Goal: Task Accomplishment & Management: Complete application form

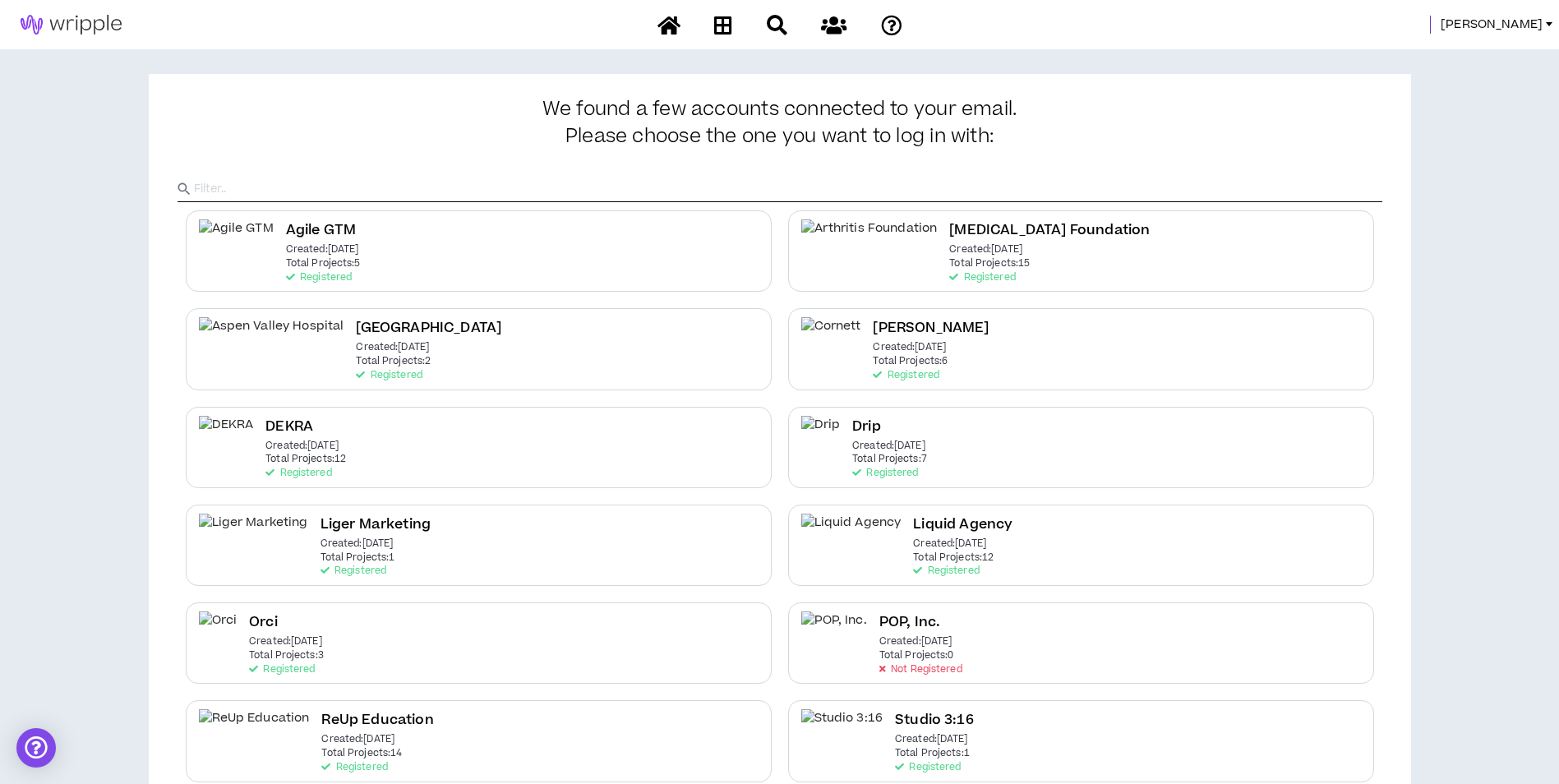
click at [1533, 18] on span "Mason" at bounding box center [1491, 24] width 102 height 18
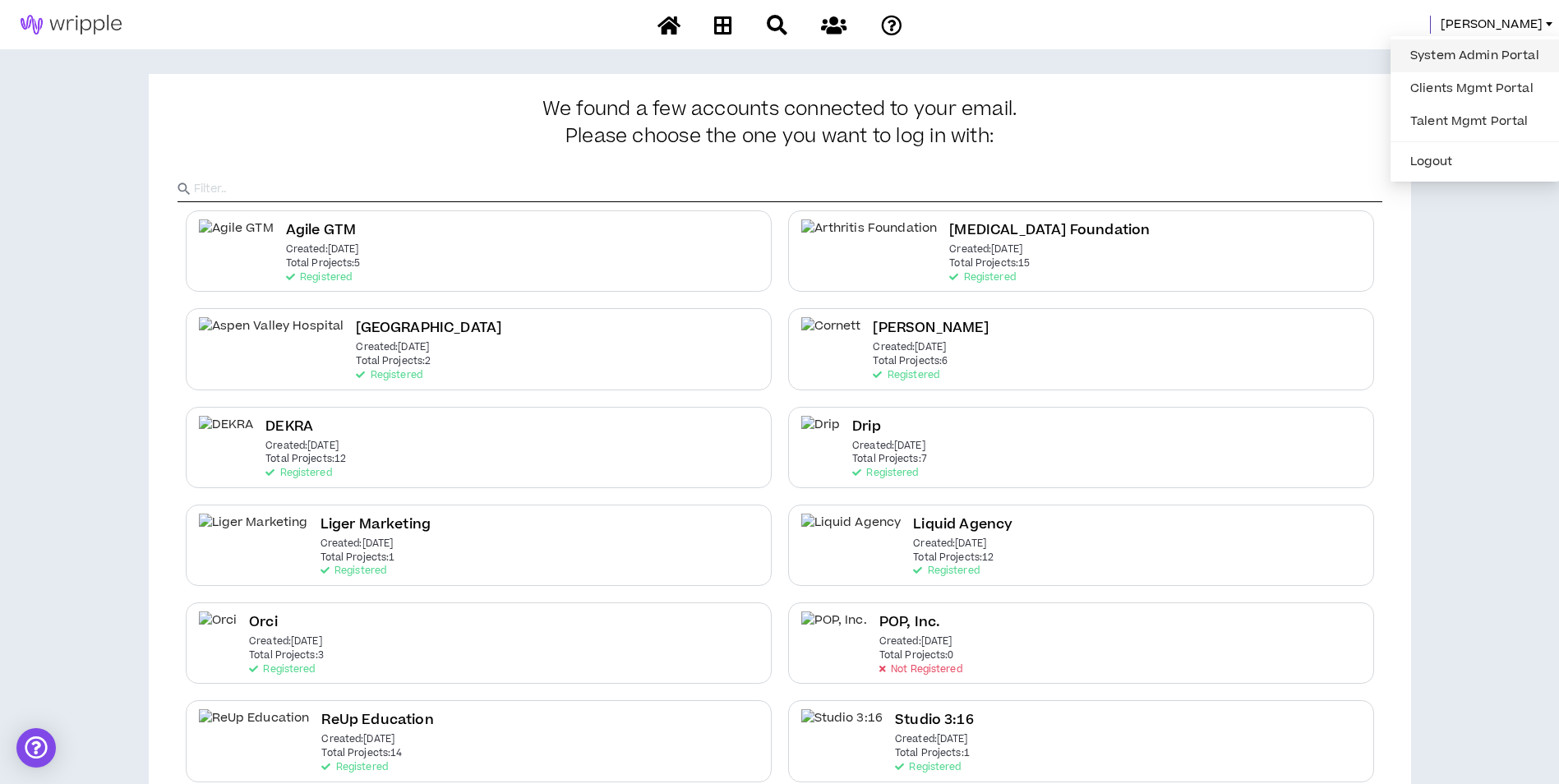
click at [1485, 50] on link "System Admin Portal" at bounding box center [1475, 56] width 149 height 24
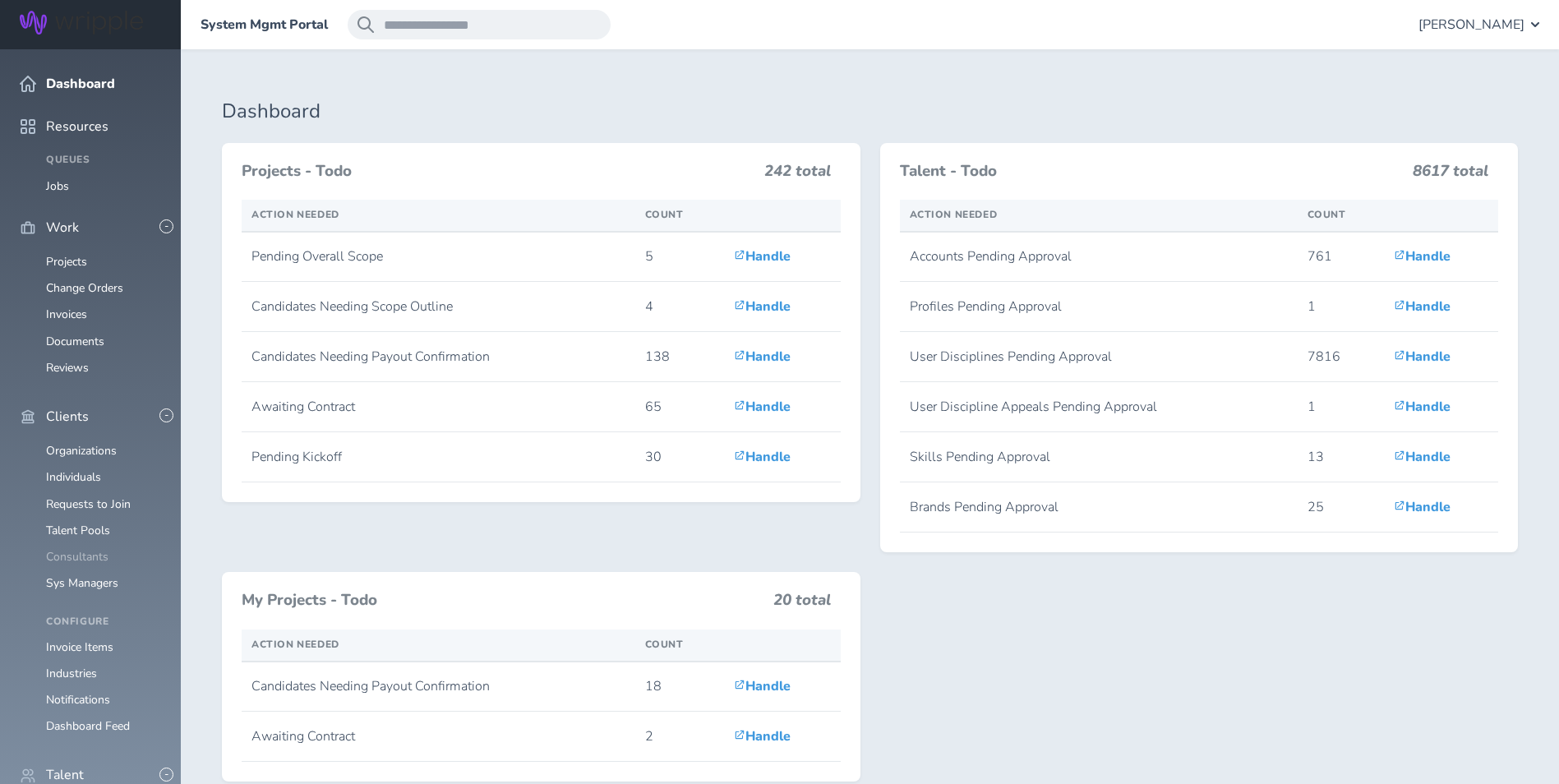
click at [99, 549] on link "Consultants" at bounding box center [77, 557] width 63 height 15
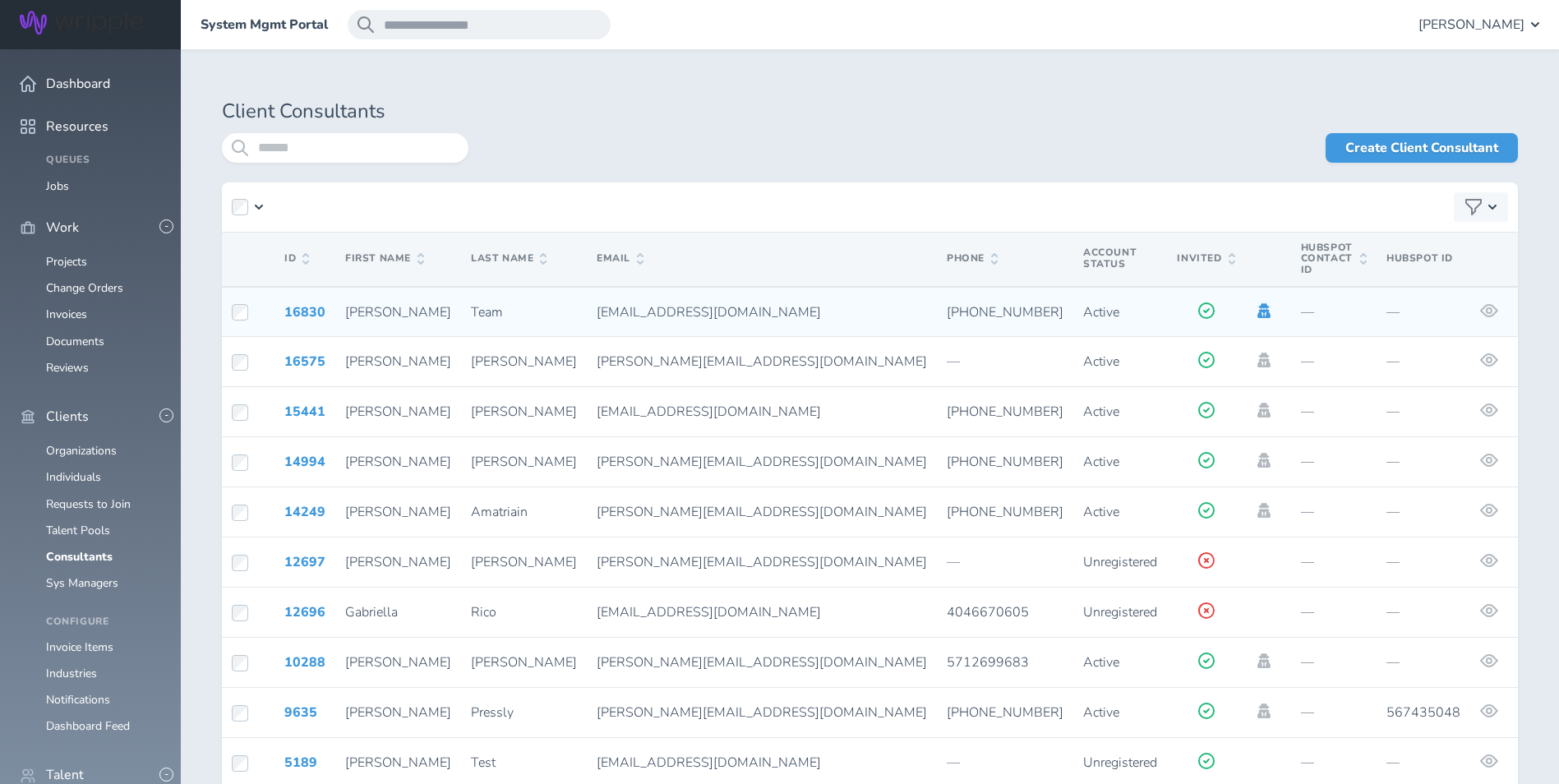
click at [1255, 303] on icon at bounding box center [1263, 311] width 18 height 15
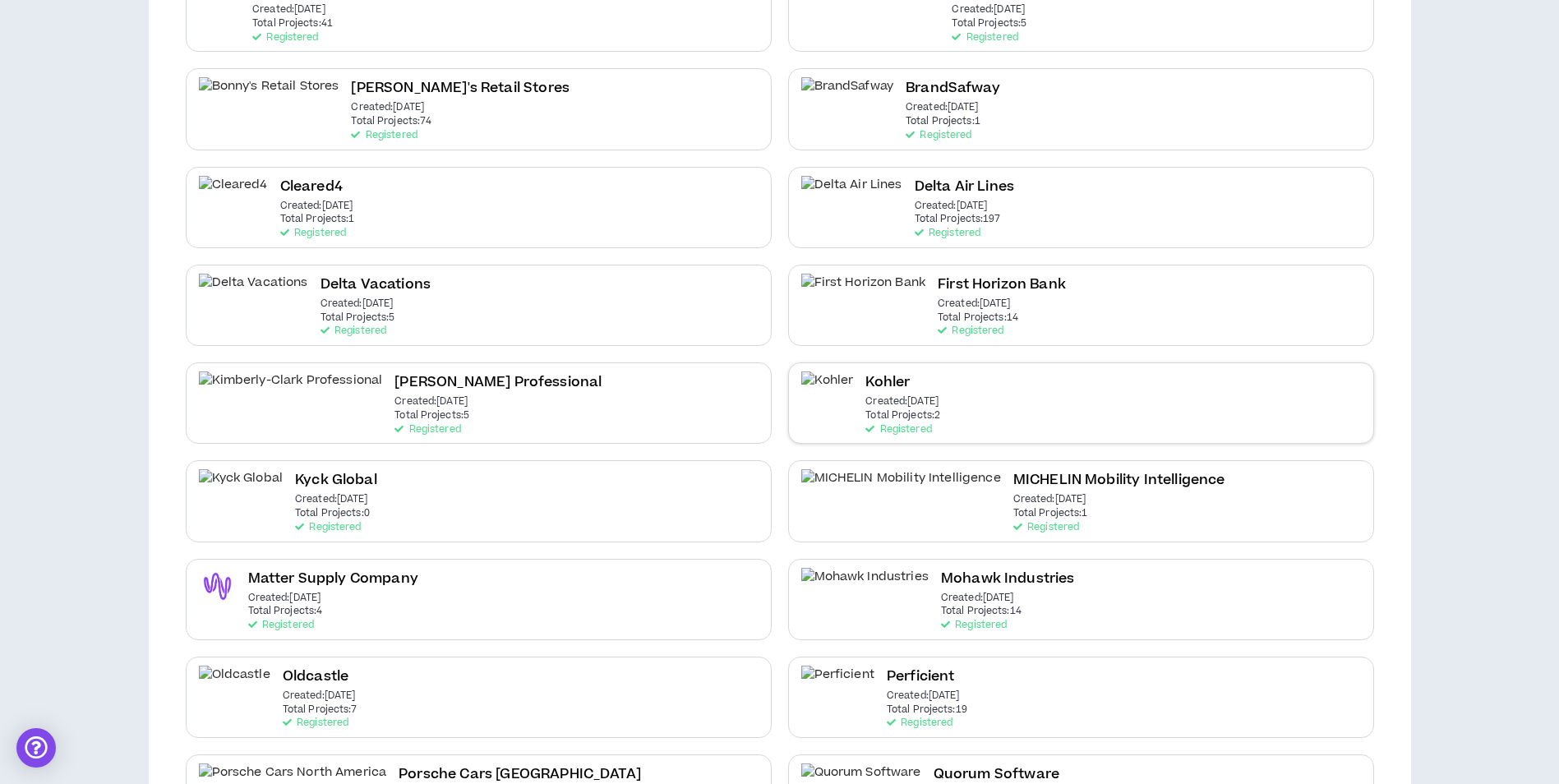
scroll to position [247, 0]
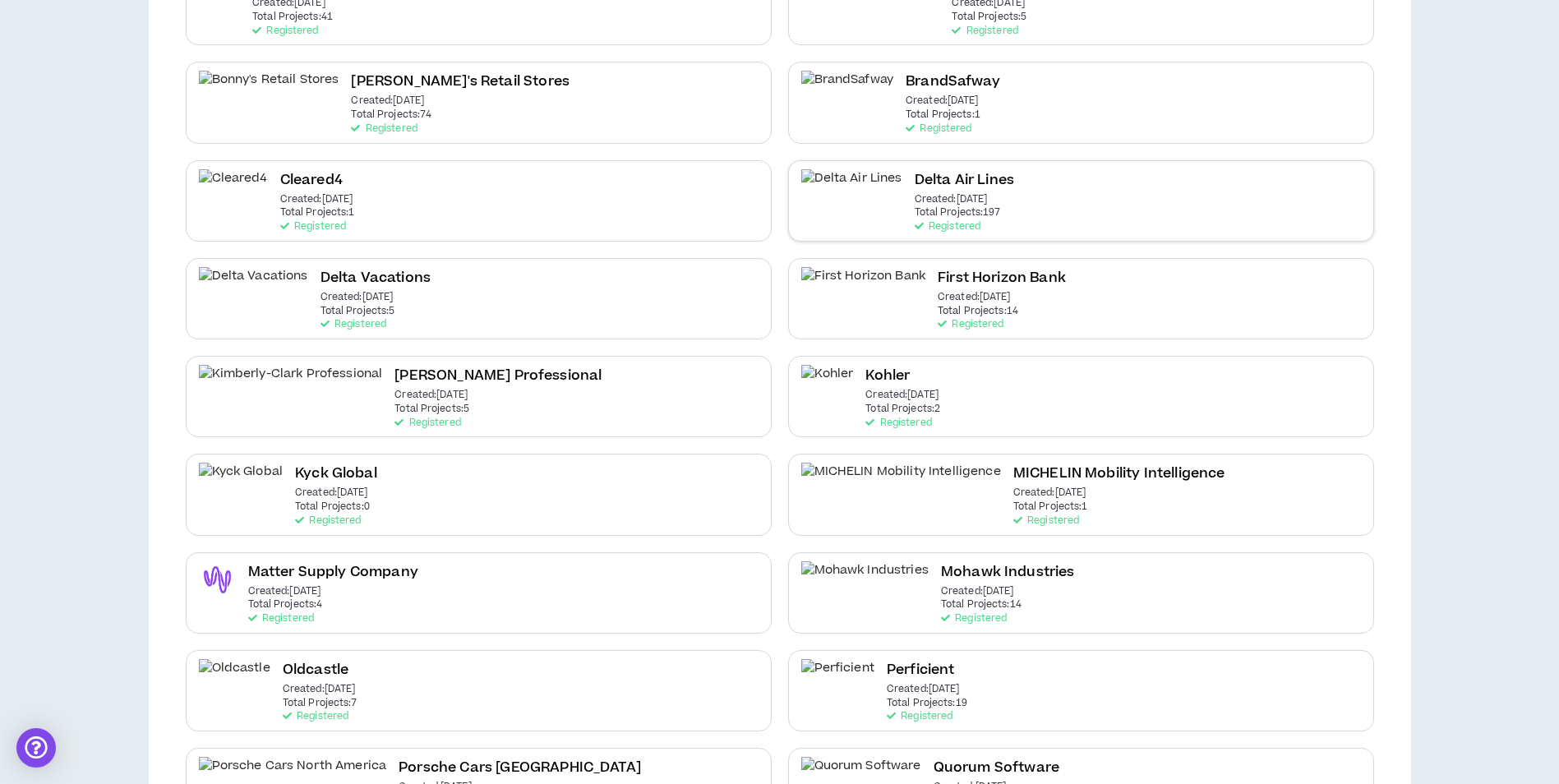
click at [1009, 200] on div "Delta Air Lines Created: Dec 7 2020 Total Projects: 197 Registered" at bounding box center [1080, 201] width 586 height 81
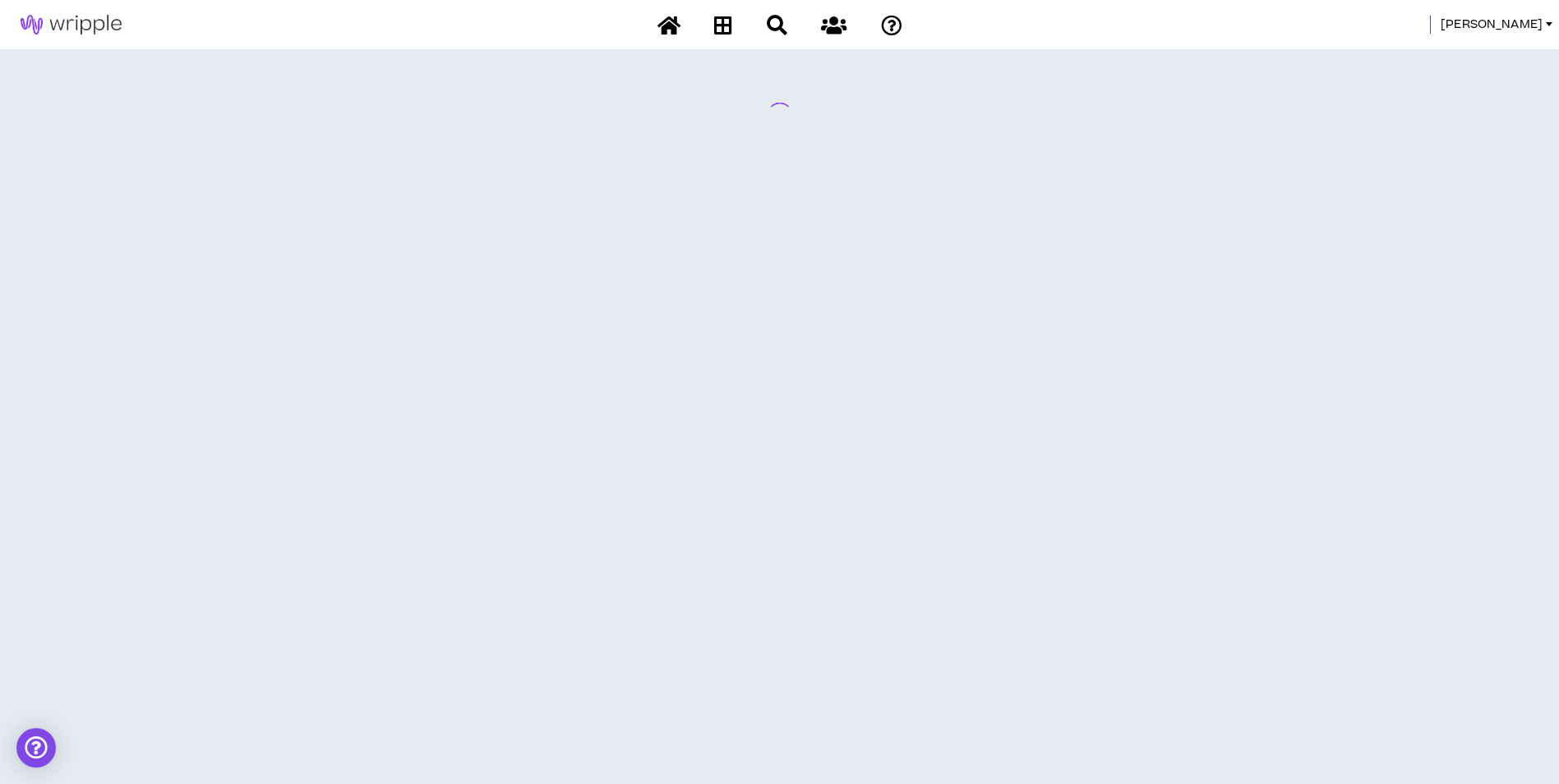
scroll to position [0, 0]
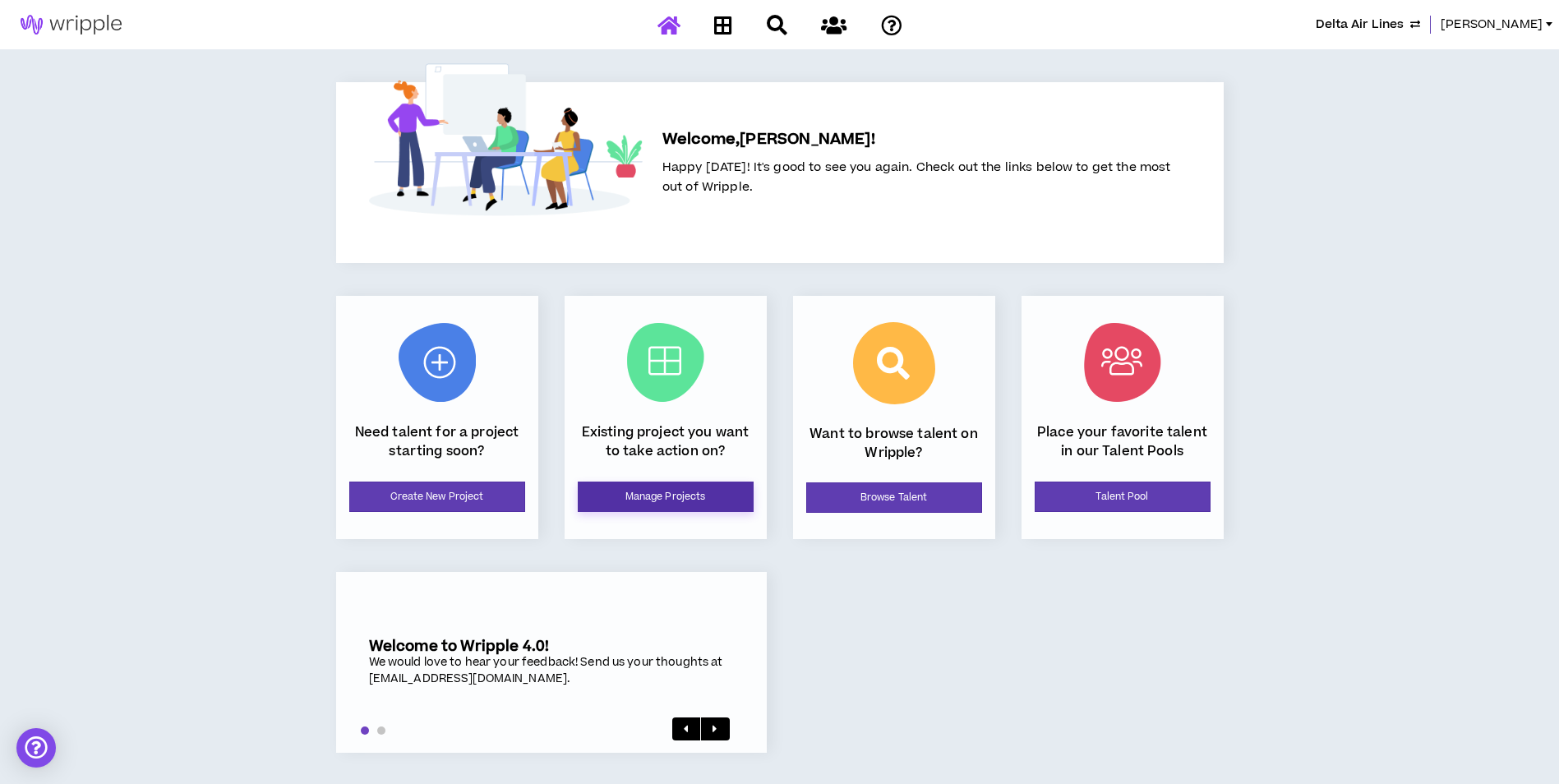
click at [695, 505] on link "Manage Projects" at bounding box center [666, 497] width 176 height 30
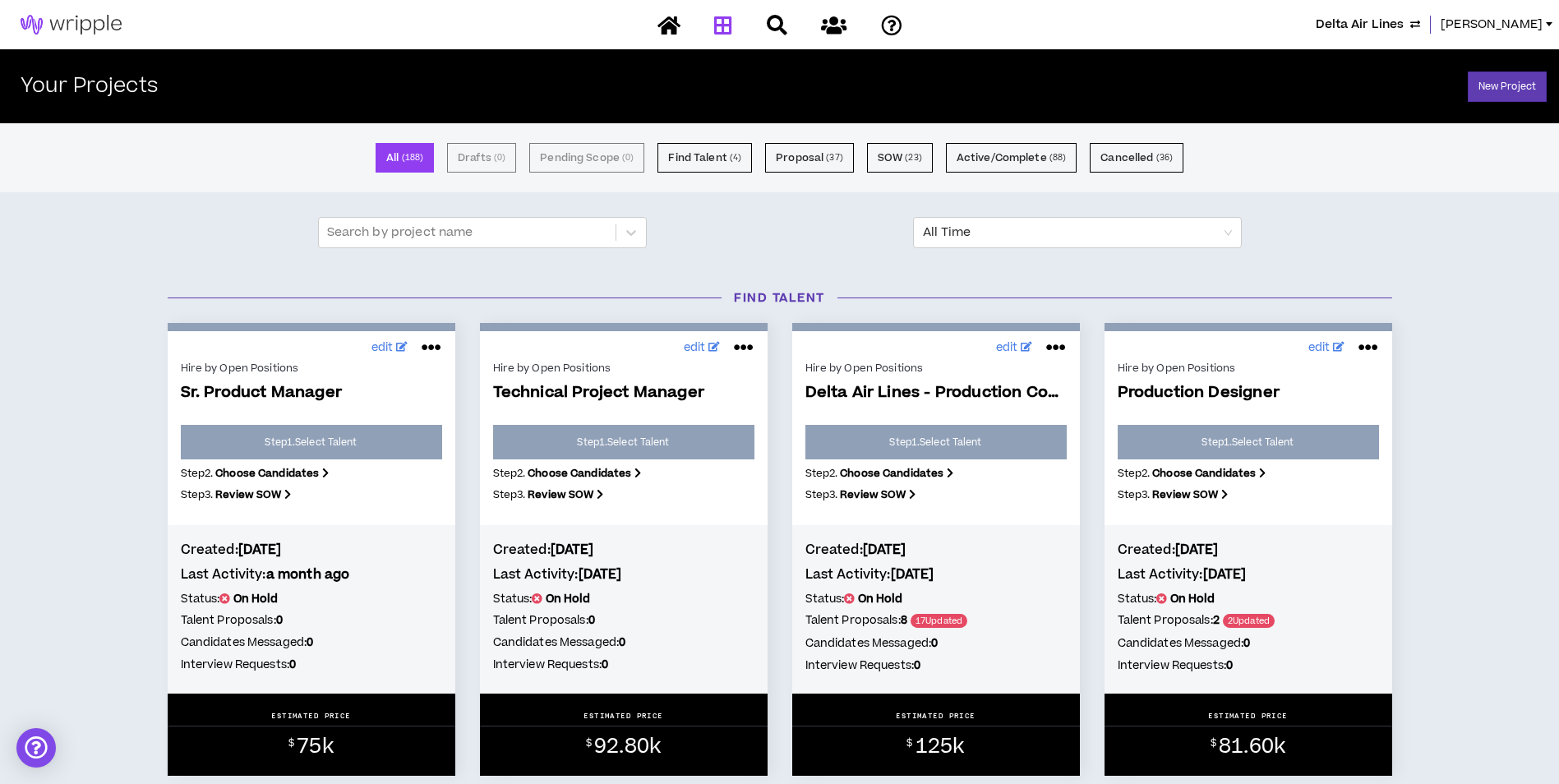
click at [1376, 19] on span "Delta Air Lines" at bounding box center [1360, 24] width 88 height 18
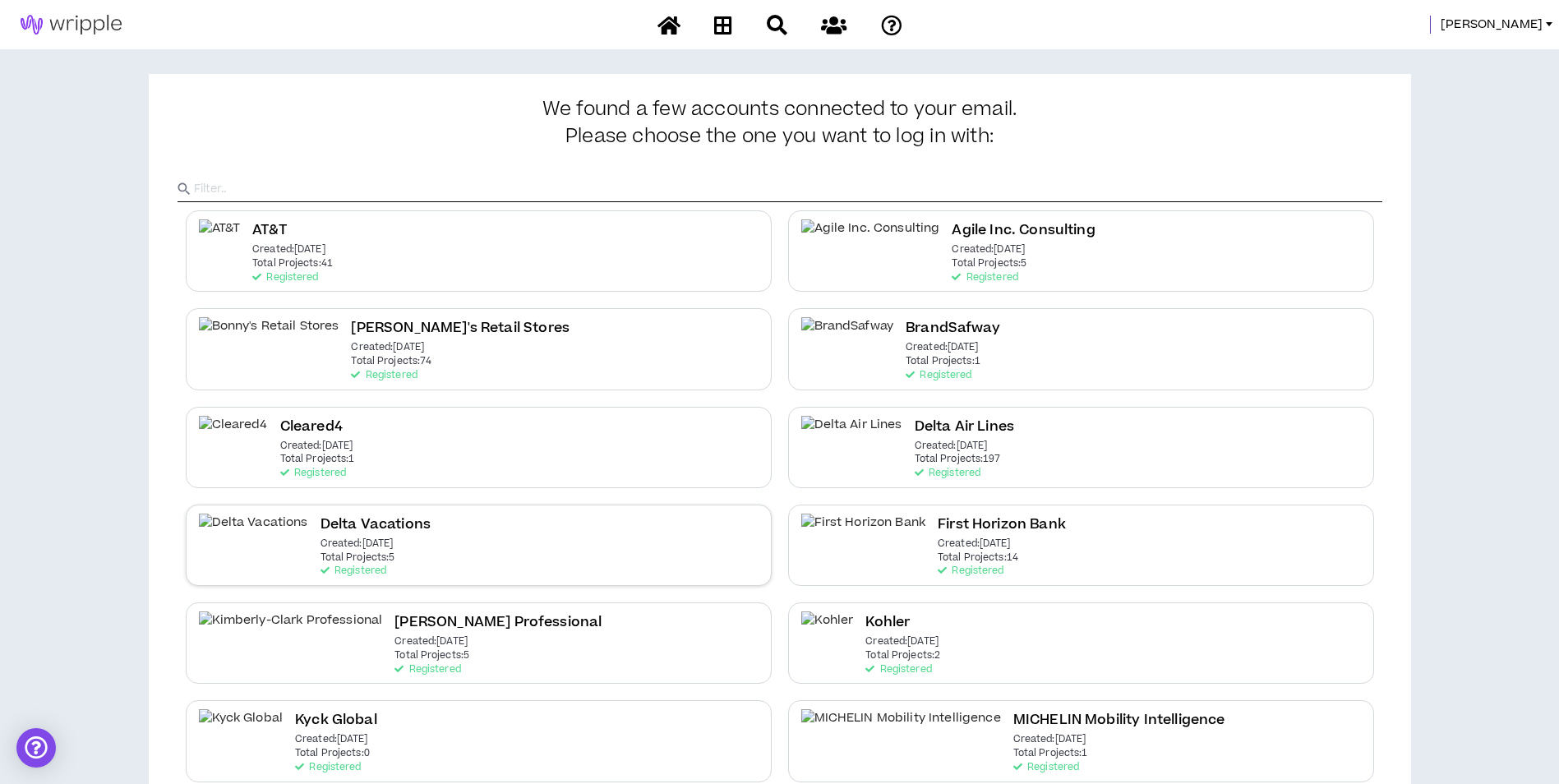
click at [598, 553] on div "Delta Vacations Created: Dec 7 2020 Total Projects: 5 Registered" at bounding box center [478, 545] width 586 height 81
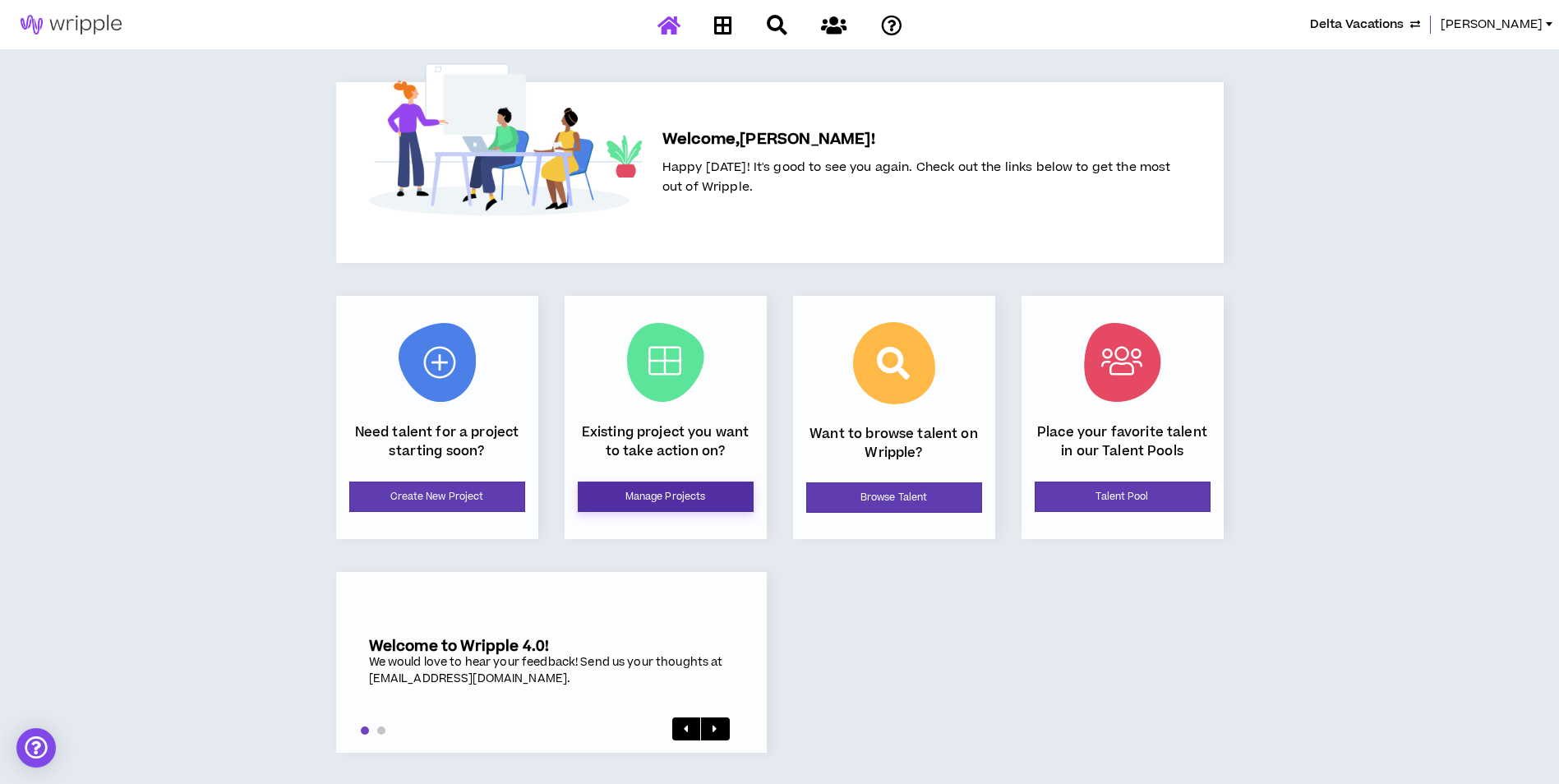
click at [621, 504] on link "Manage Projects" at bounding box center [666, 497] width 176 height 30
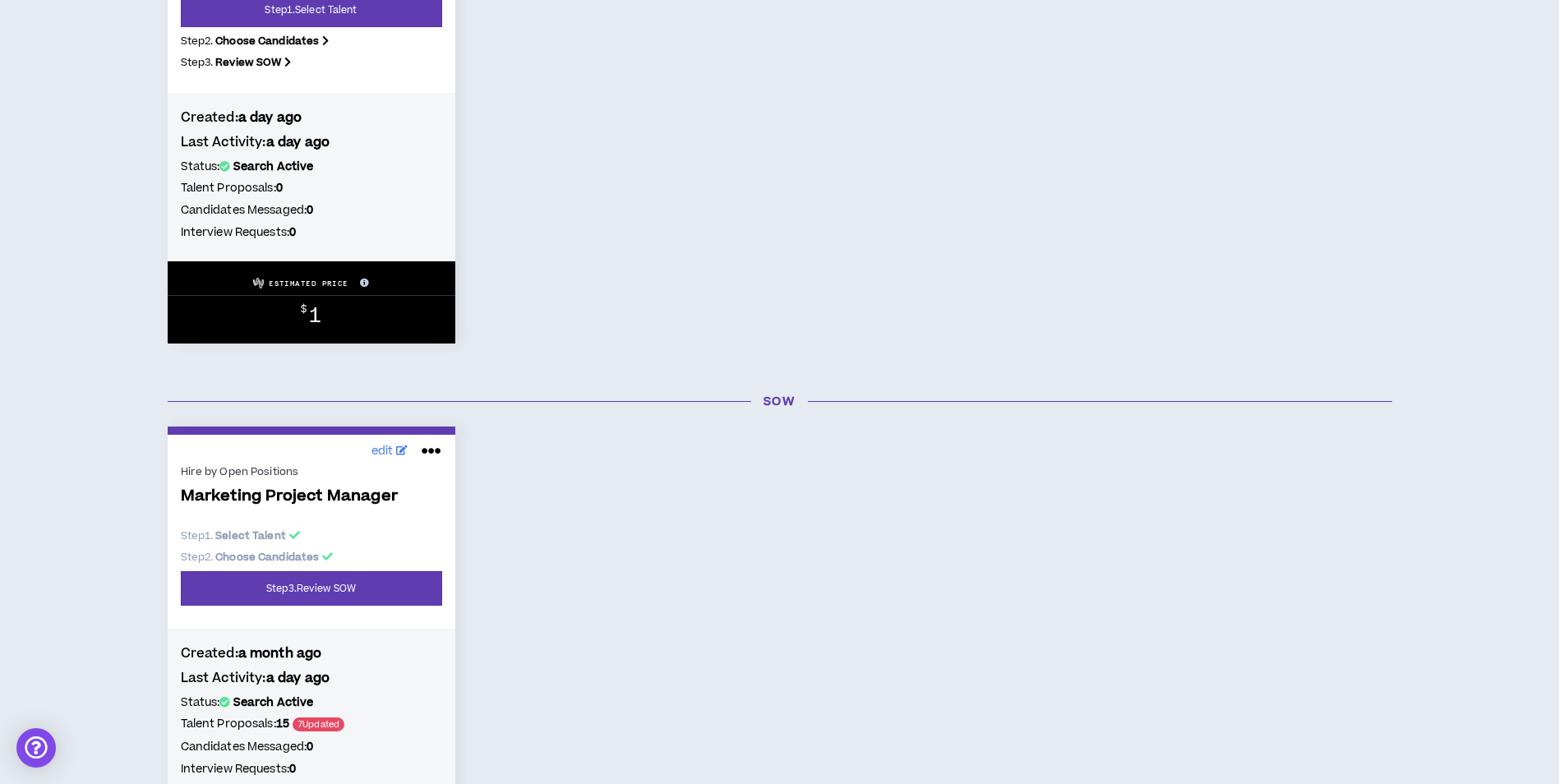
scroll to position [493, 0]
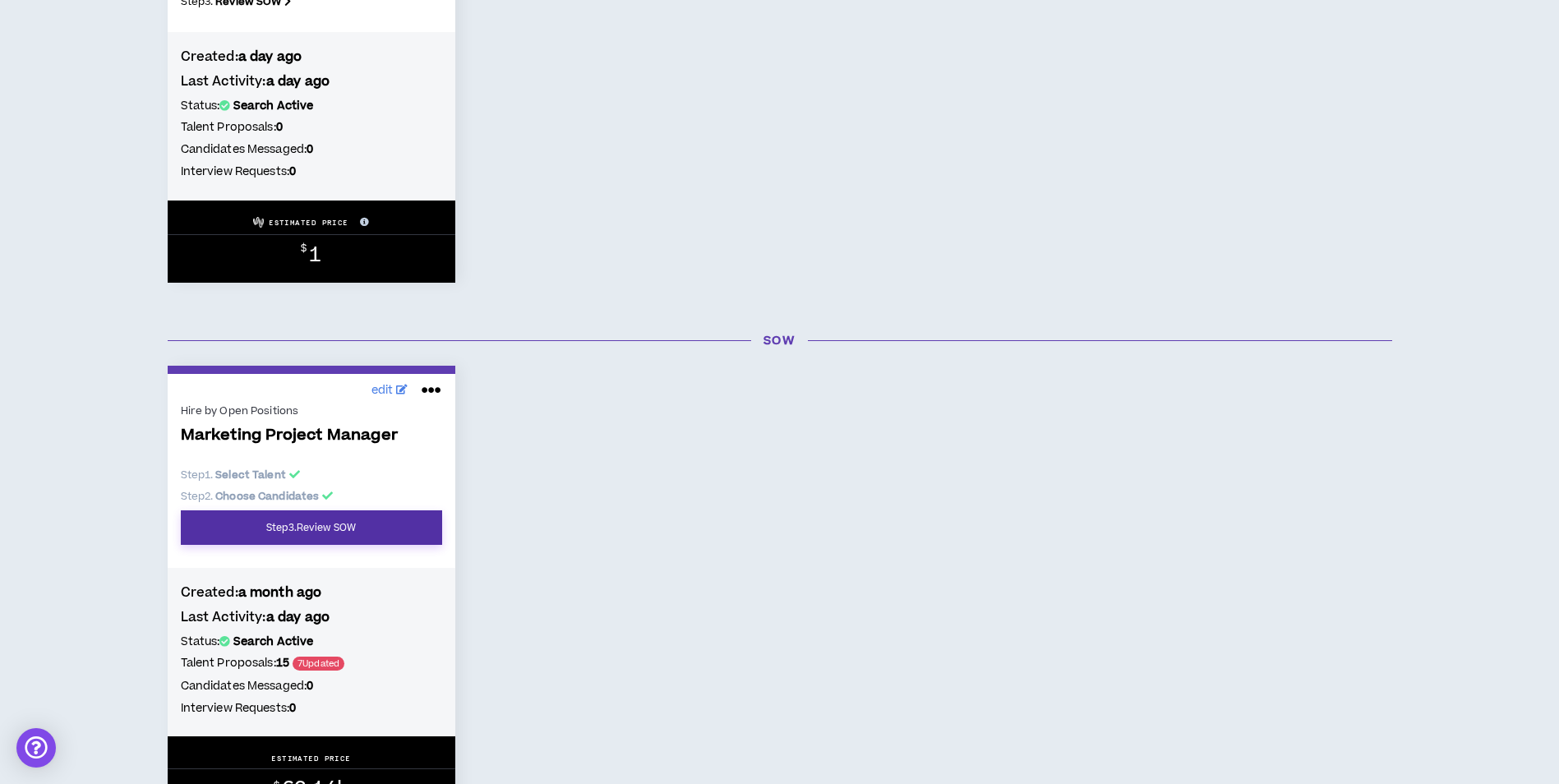
click at [381, 540] on link "Step 3 . Review SOW" at bounding box center [311, 527] width 261 height 35
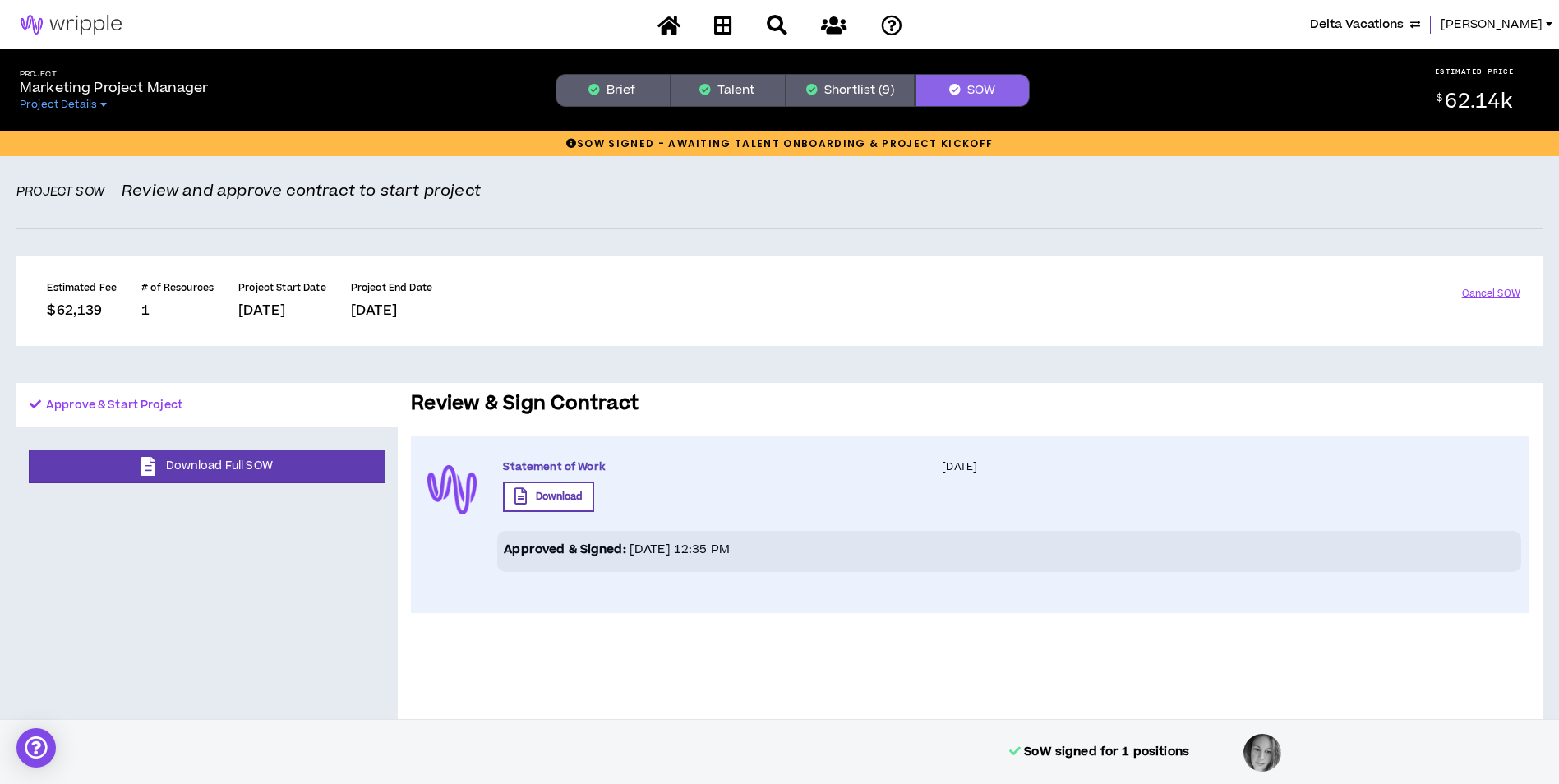
click at [859, 95] on button "Shortlist (9)" at bounding box center [850, 90] width 129 height 33
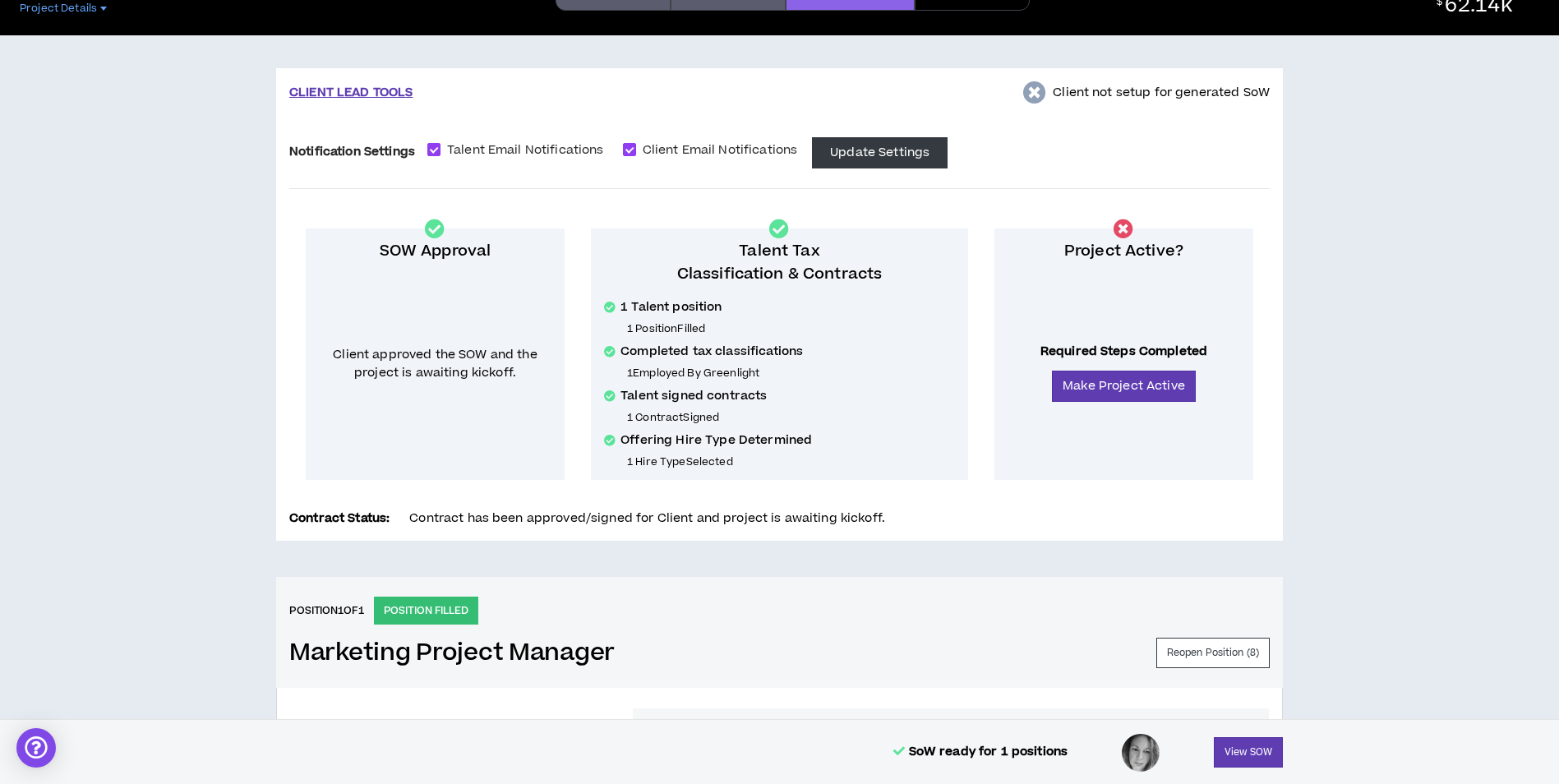
scroll to position [575, 0]
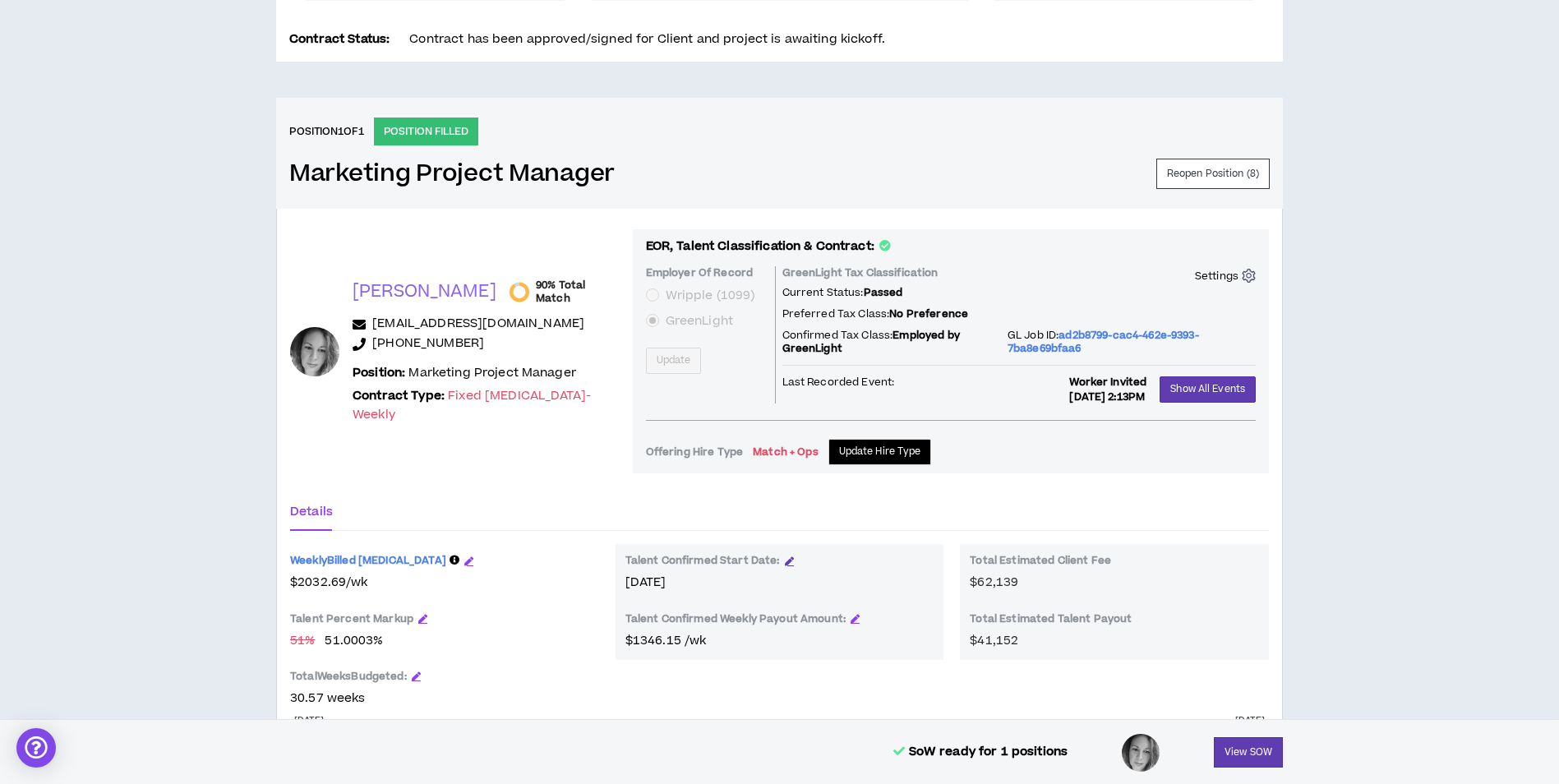
click at [786, 564] on icon "button" at bounding box center [789, 560] width 9 height 9
click at [705, 594] on input "**********" at bounding box center [675, 586] width 80 height 18
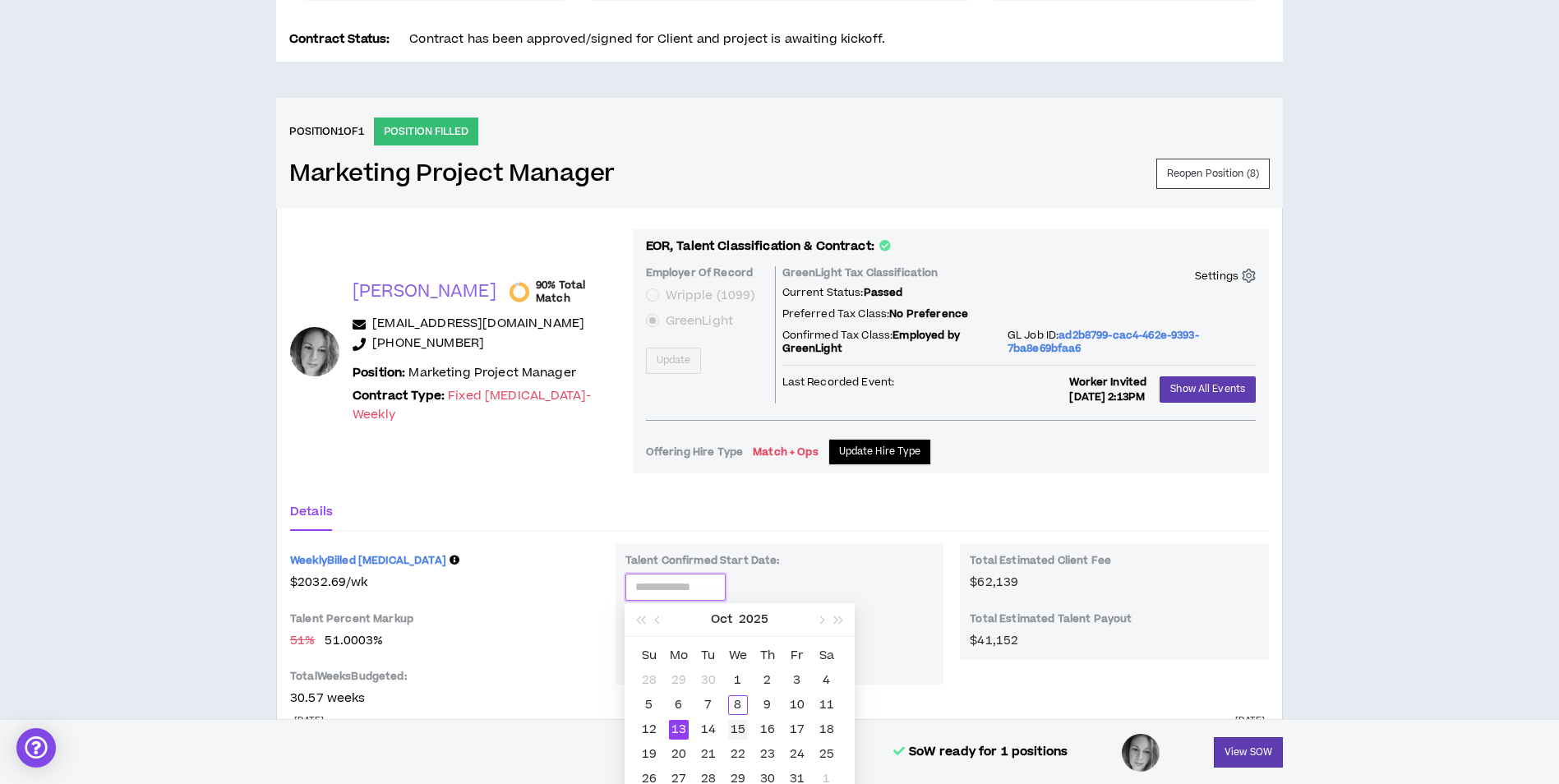
type input "**********"
click at [740, 728] on div "15" at bounding box center [738, 729] width 19 height 19
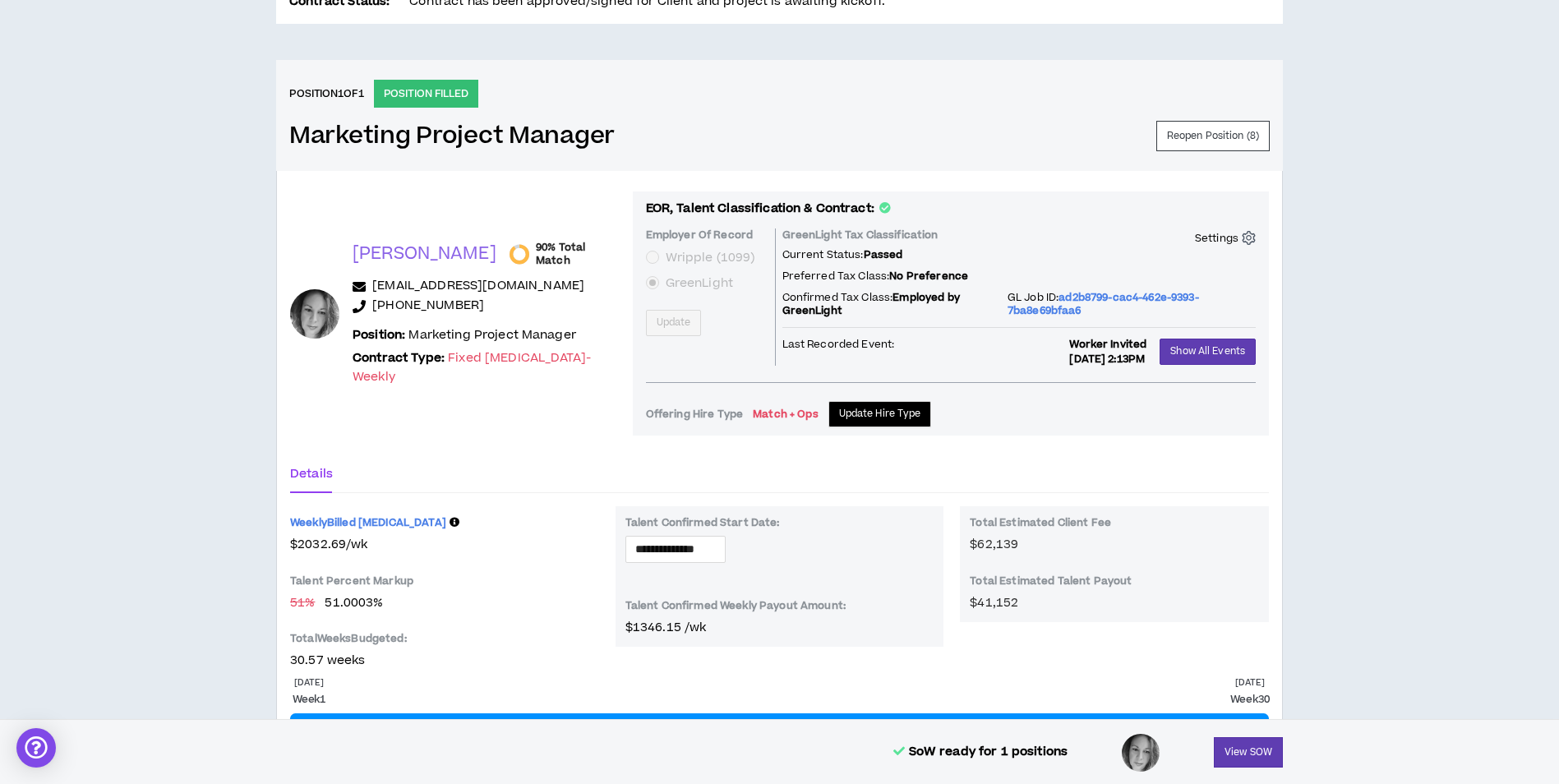
scroll to position [743, 0]
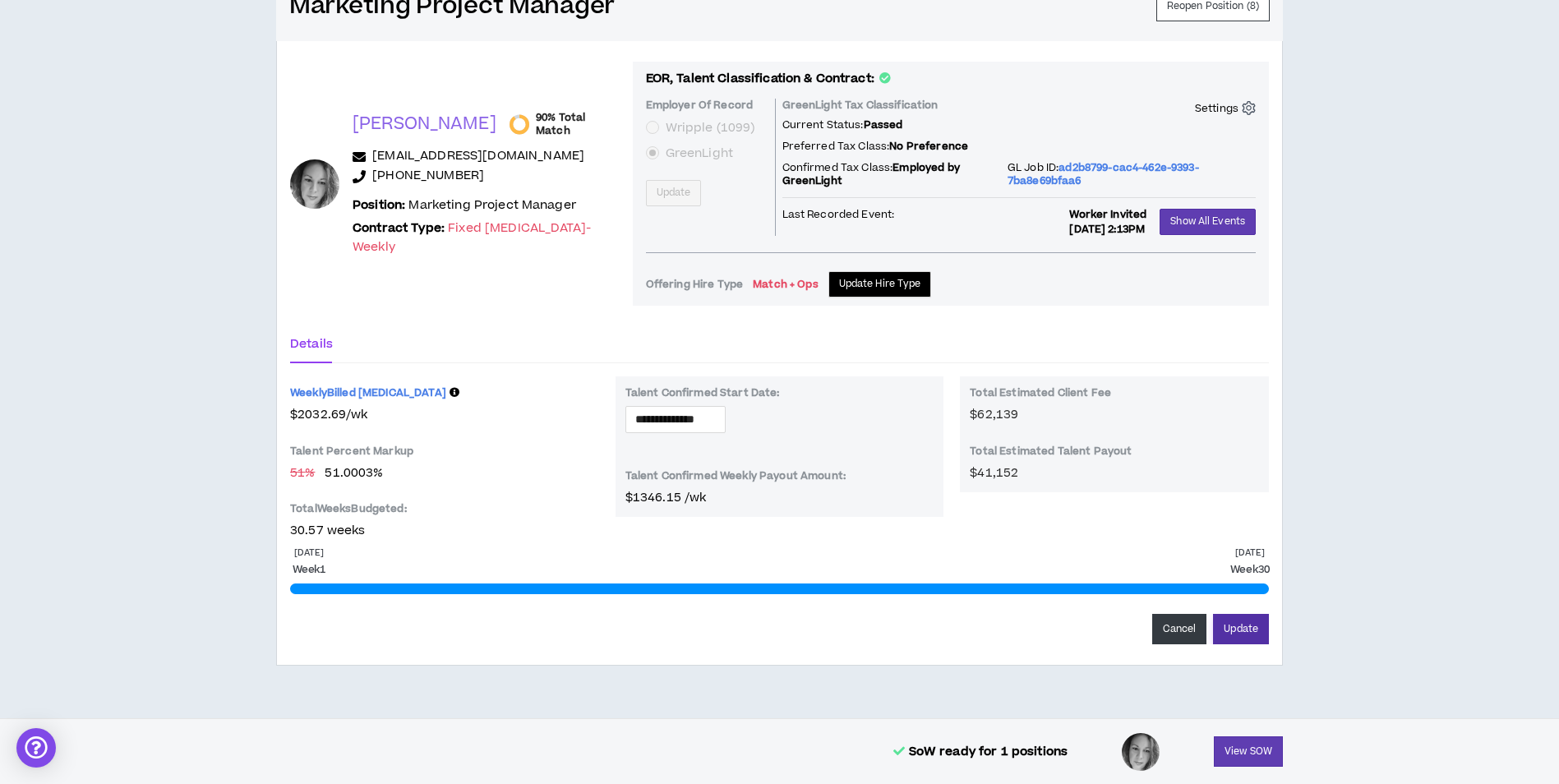
click at [1250, 629] on button "Update" at bounding box center [1240, 629] width 56 height 30
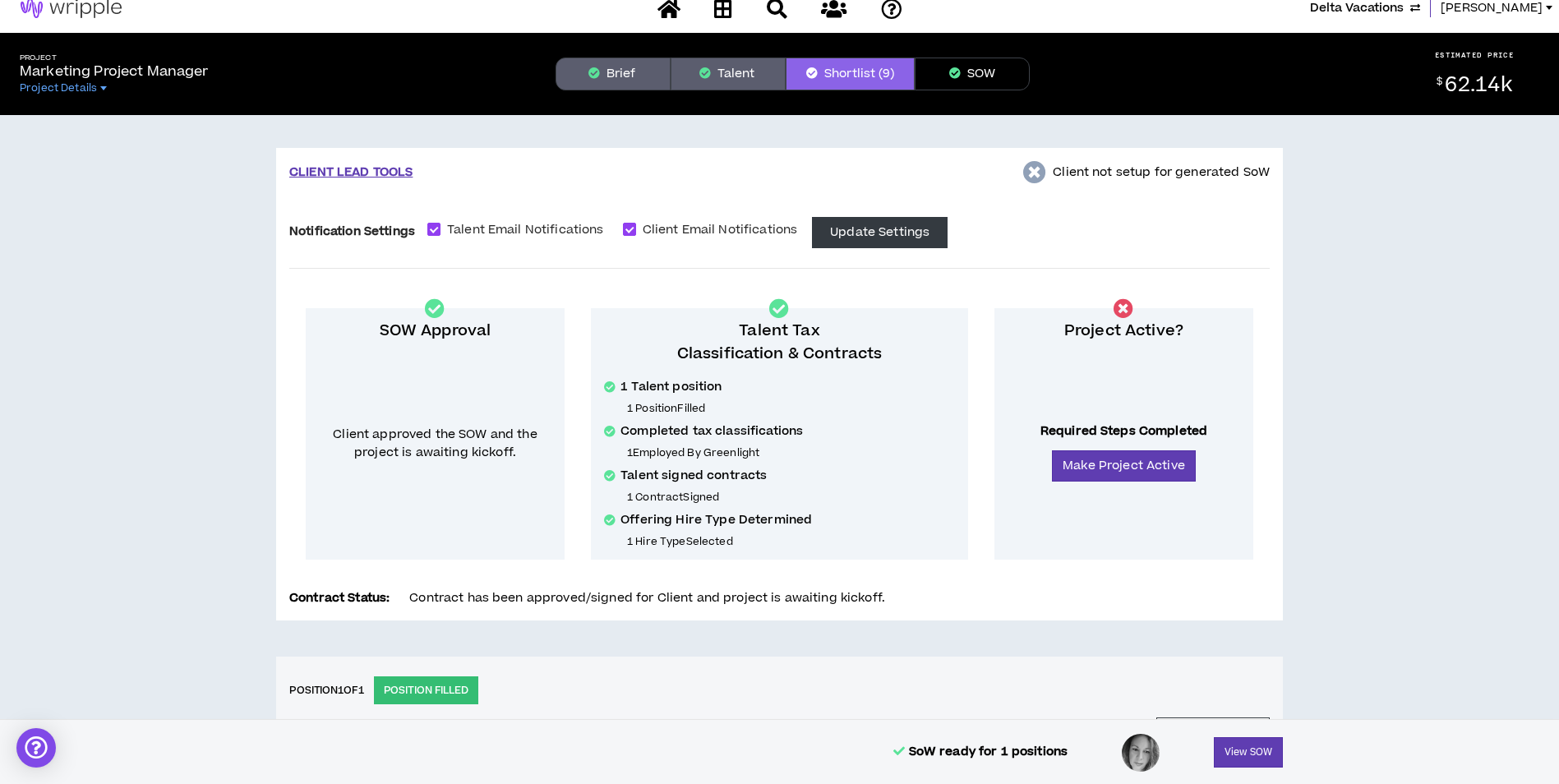
scroll to position [0, 0]
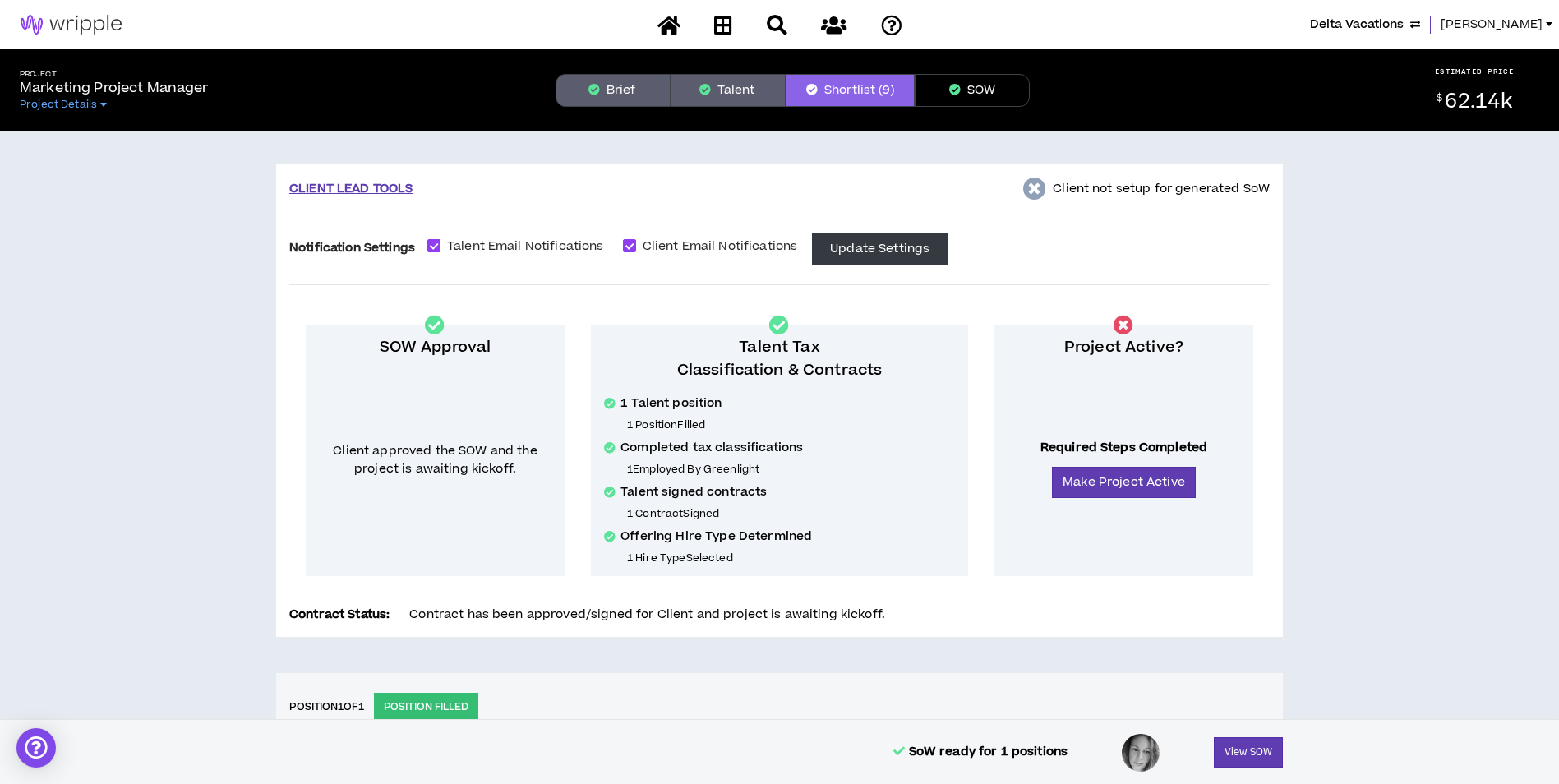
click at [1480, 24] on span "Lauren-Bridget" at bounding box center [1491, 24] width 102 height 18
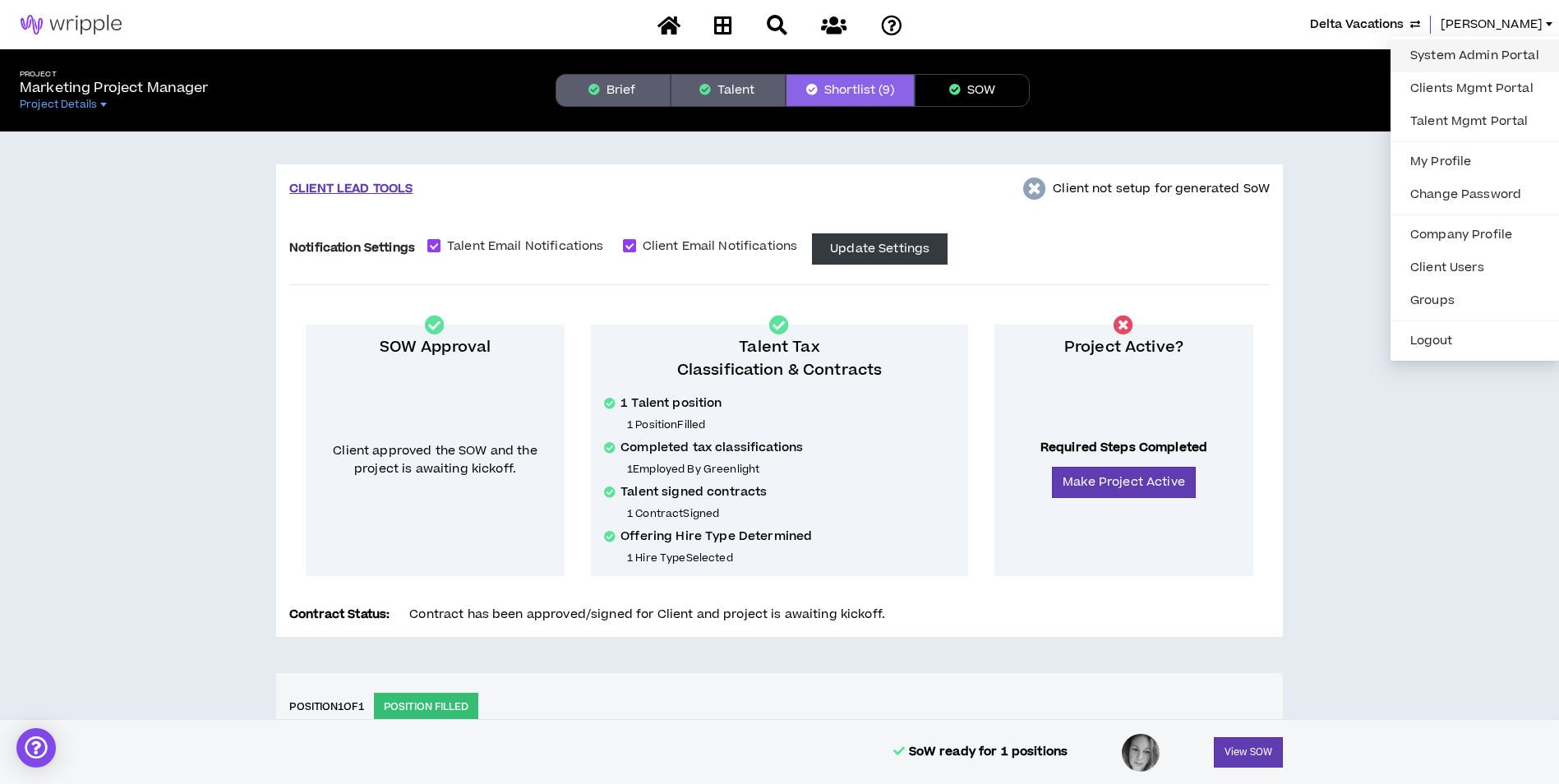
click at [1485, 56] on link "System Admin Portal" at bounding box center [1475, 56] width 149 height 24
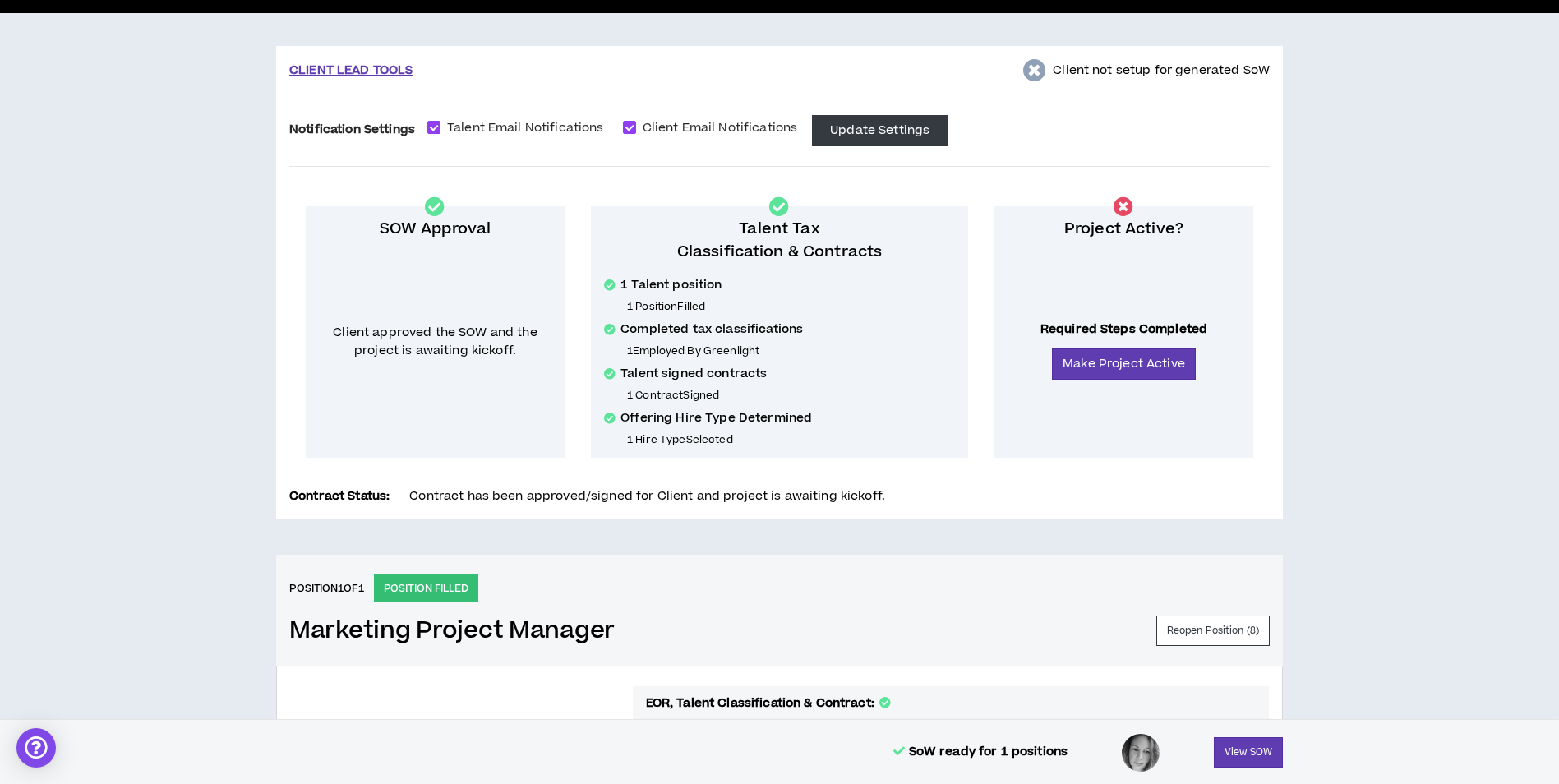
scroll to position [657, 0]
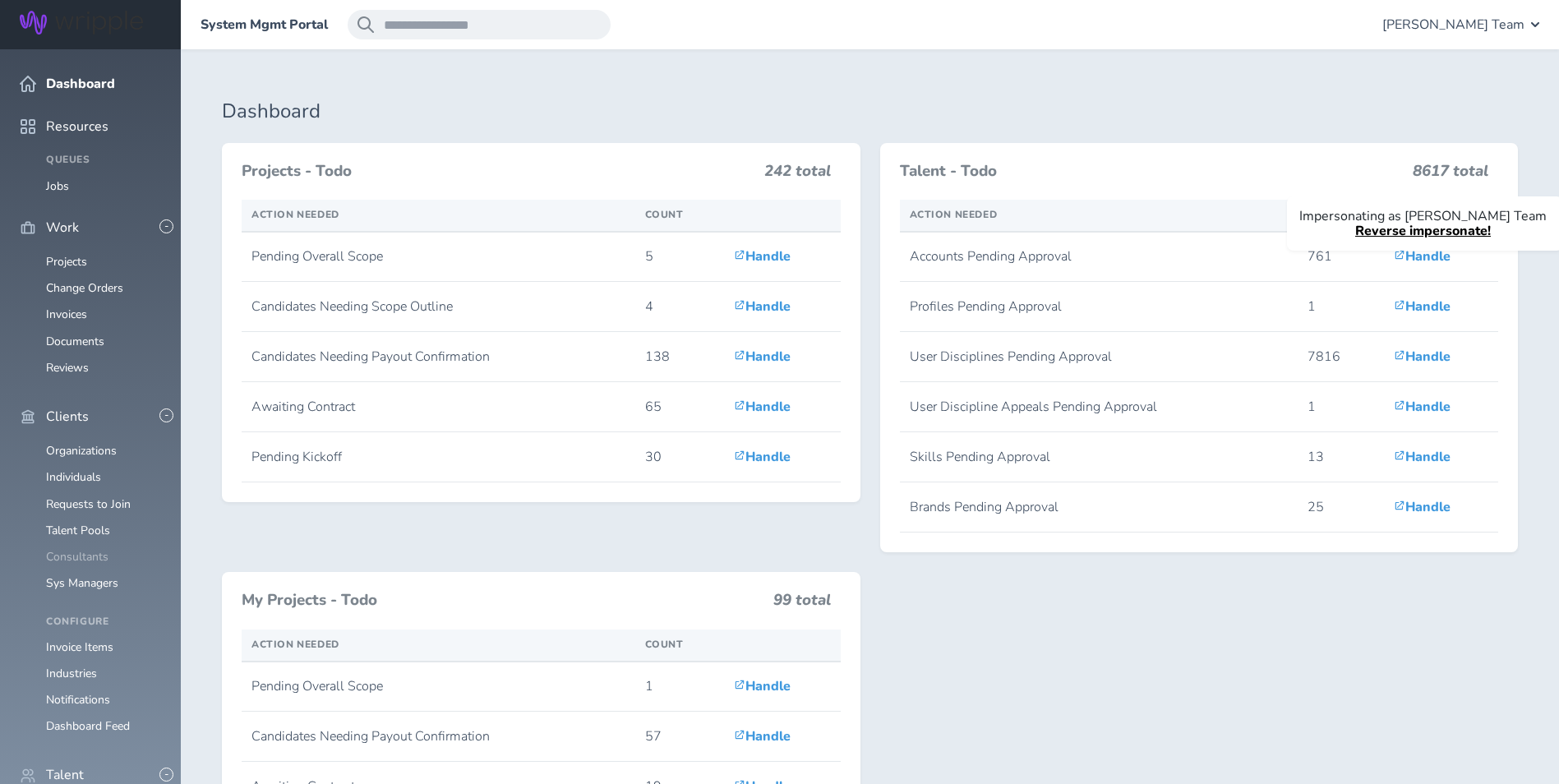
click at [68, 549] on link "Consultants" at bounding box center [77, 557] width 63 height 15
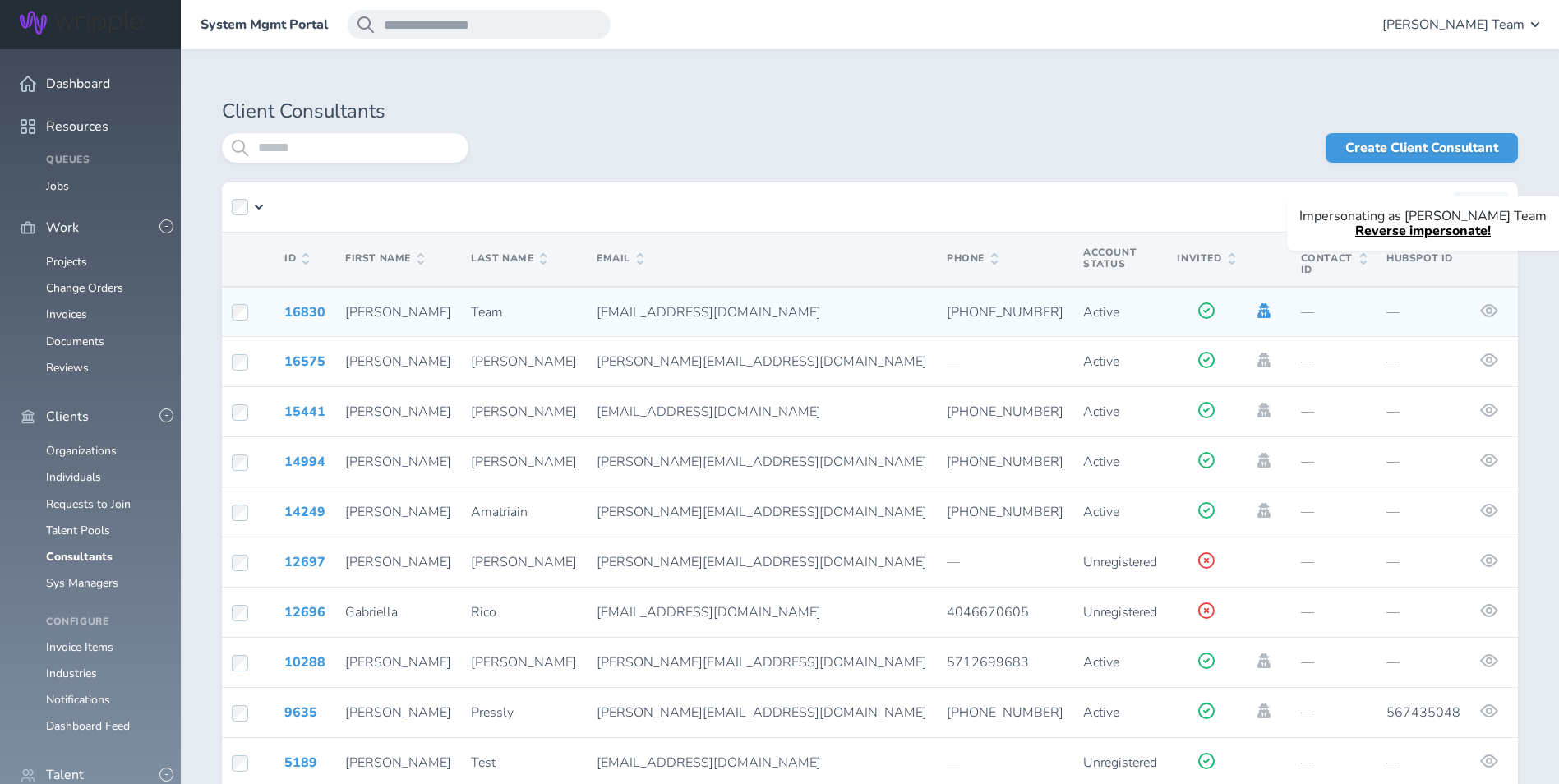
click at [1255, 303] on icon at bounding box center [1263, 311] width 18 height 15
